Goal: Complete application form

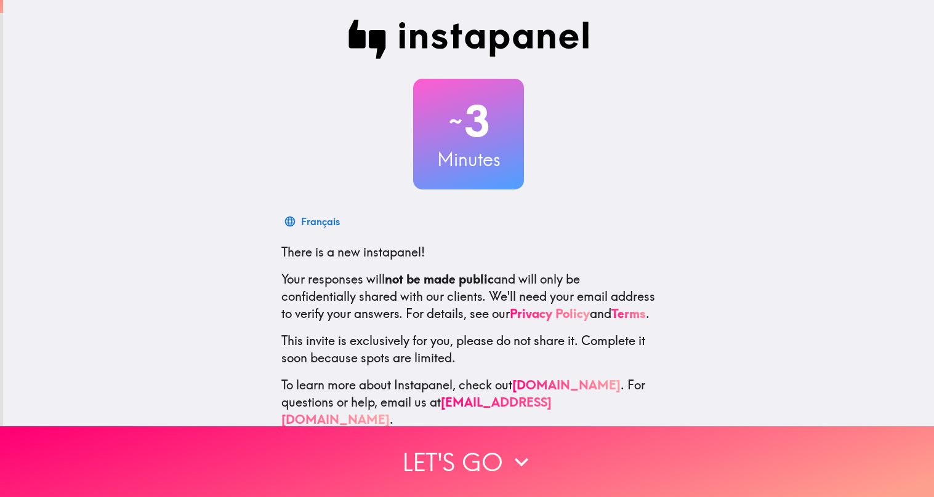
scroll to position [31, 0]
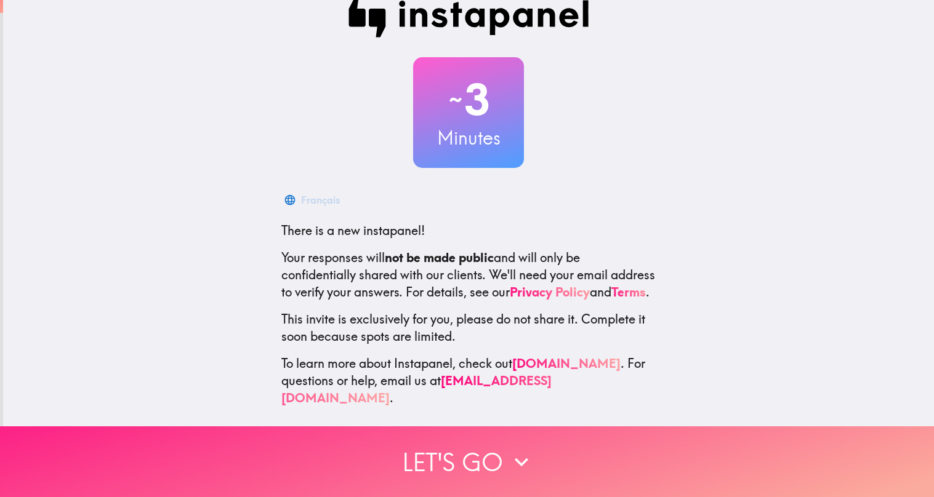
click at [461, 447] on button "Let's go" at bounding box center [467, 462] width 934 height 71
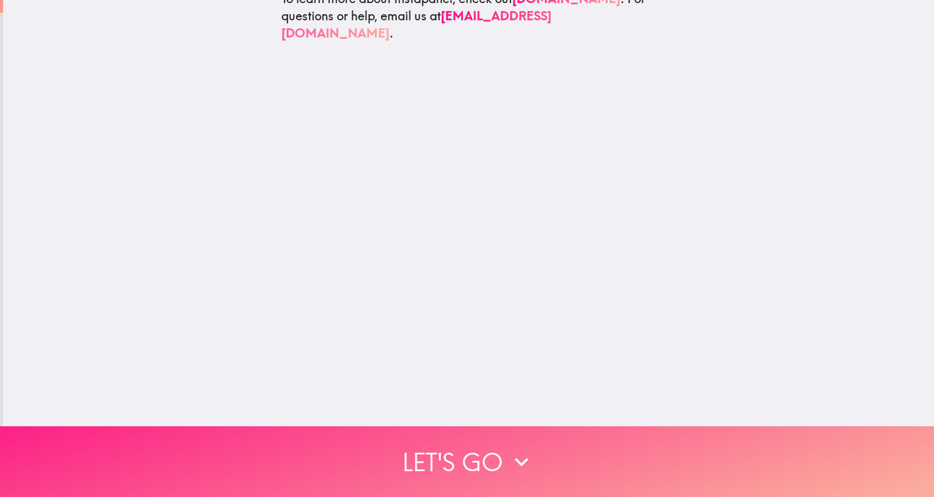
scroll to position [0, 0]
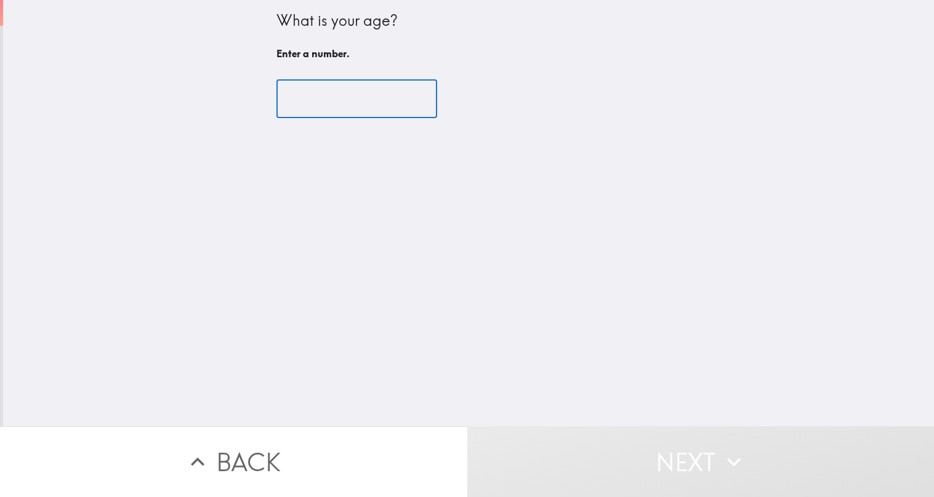
click at [320, 95] on input "number" at bounding box center [356, 99] width 161 height 38
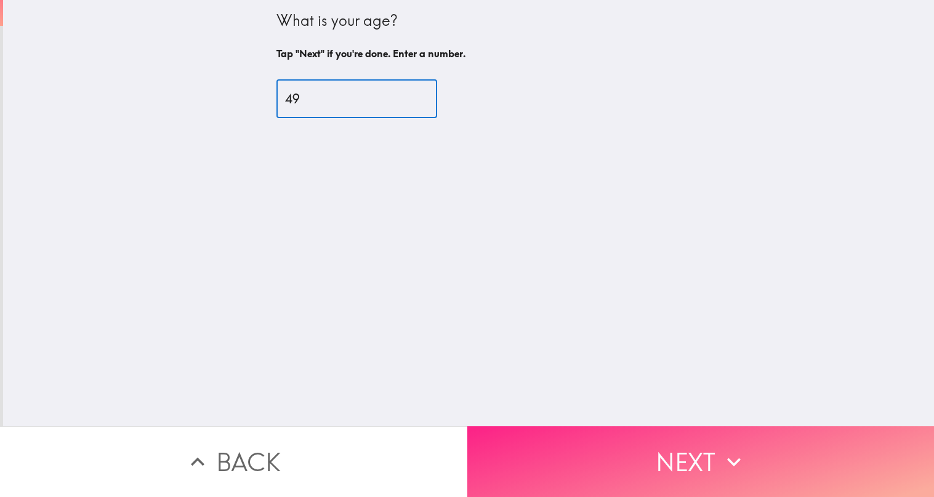
type input "49"
click at [587, 453] on button "Next" at bounding box center [700, 462] width 467 height 71
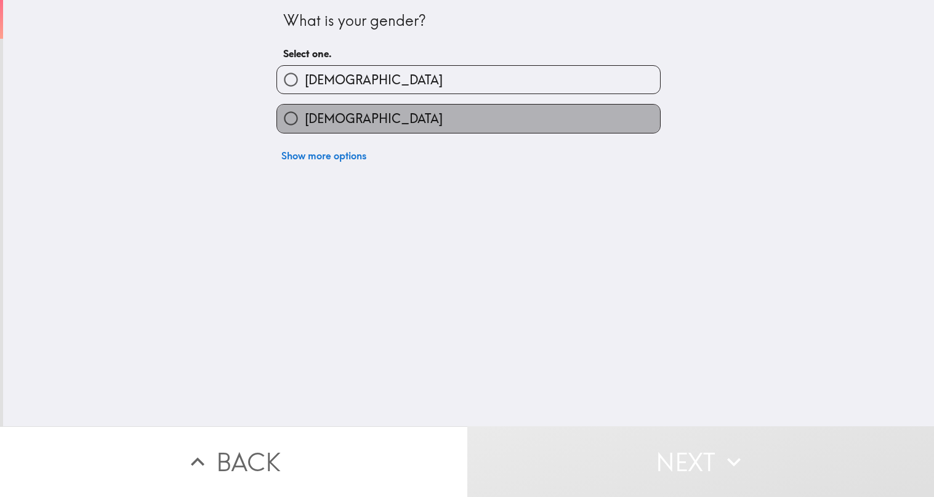
click at [368, 118] on label "[DEMOGRAPHIC_DATA]" at bounding box center [468, 119] width 383 height 28
click at [305, 118] on input "[DEMOGRAPHIC_DATA]" at bounding box center [291, 119] width 28 height 28
radio input "true"
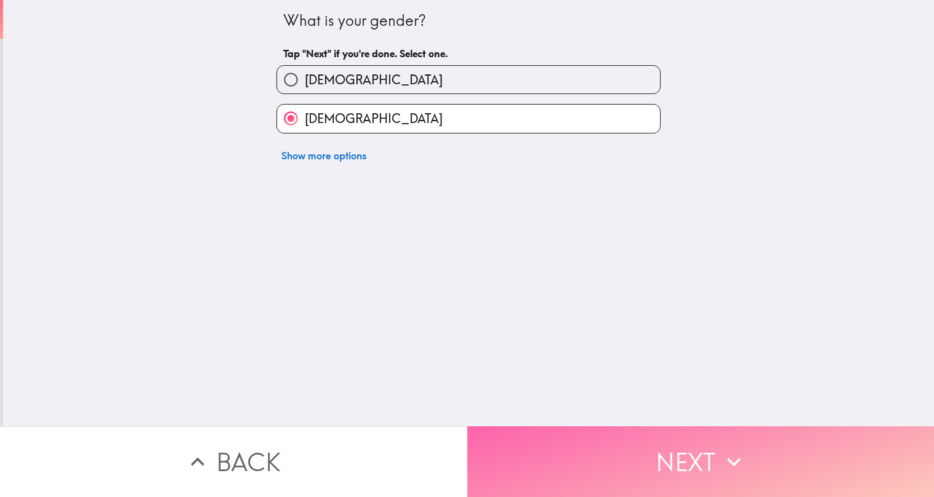
click at [558, 463] on button "Next" at bounding box center [700, 462] width 467 height 71
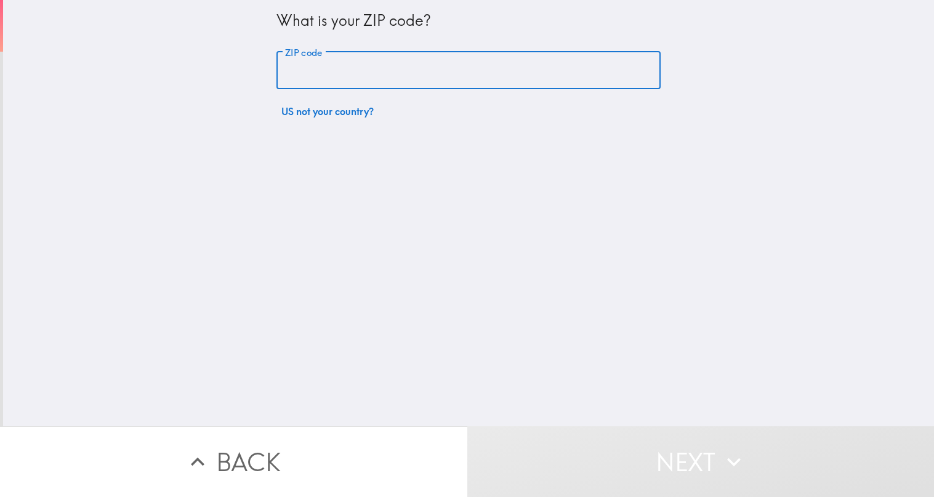
click at [343, 69] on input "ZIP code" at bounding box center [468, 71] width 384 height 38
type input "39503"
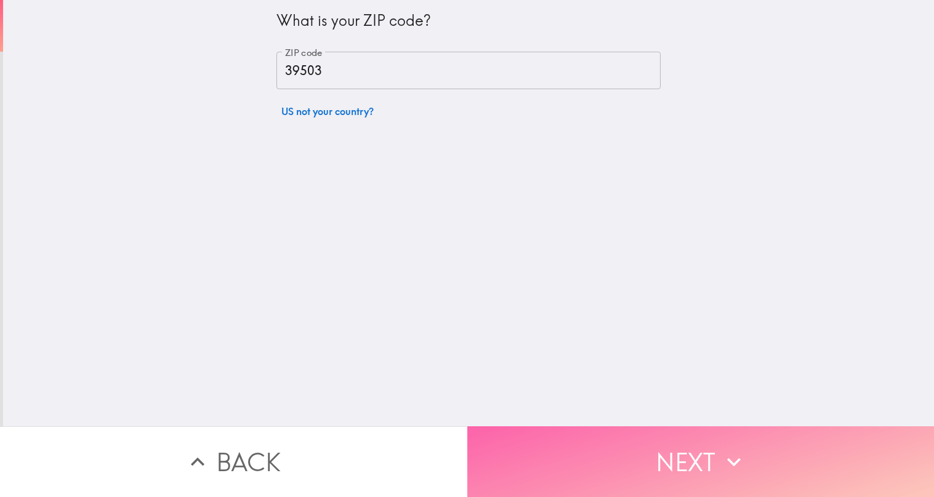
click at [595, 452] on button "Next" at bounding box center [700, 462] width 467 height 71
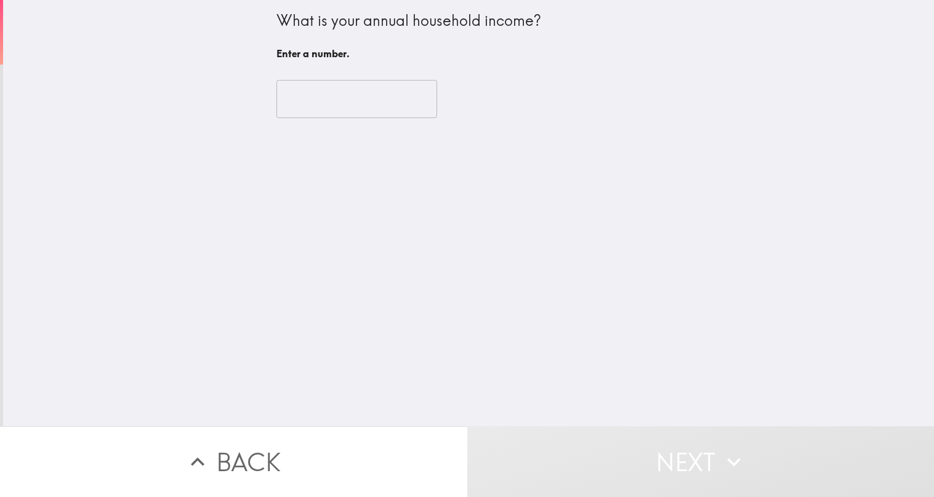
click at [359, 106] on input "number" at bounding box center [356, 99] width 161 height 38
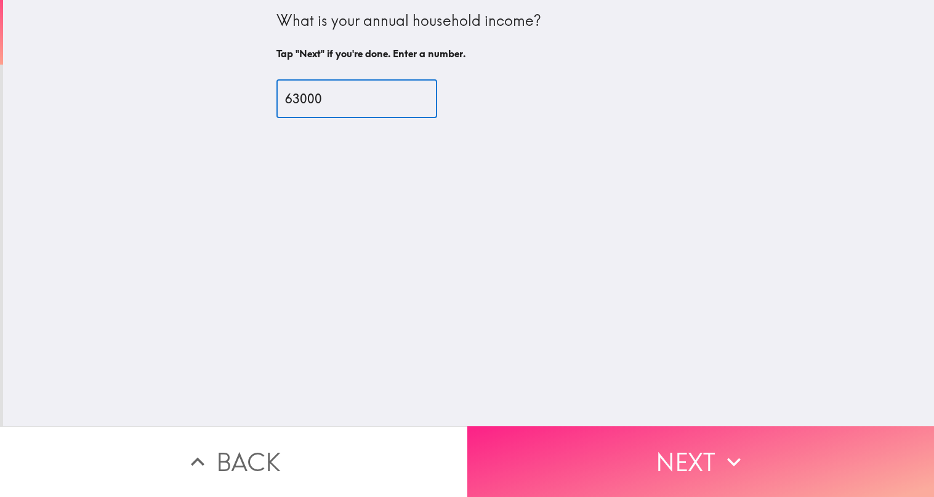
type input "63000"
click at [604, 450] on button "Next" at bounding box center [700, 462] width 467 height 71
